Goal: Transaction & Acquisition: Obtain resource

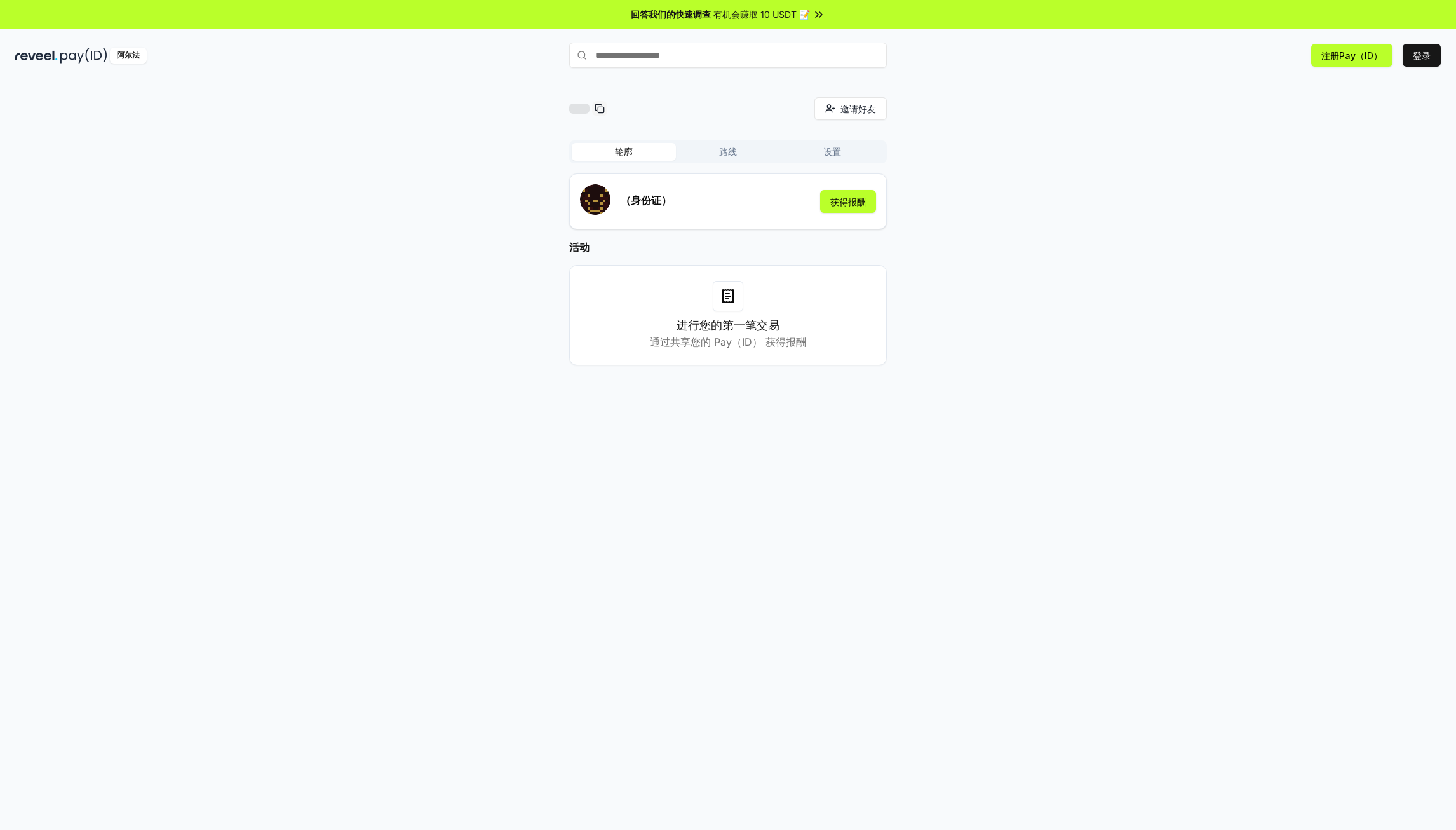
click at [735, 352] on div "进行您的第一笔交易 通过共享您的 Pay（ID） 获得报酬" at bounding box center [728, 315] width 317 height 100
click at [1427, 57] on button "登录" at bounding box center [1422, 55] width 38 height 23
